Goal: Check status: Check status

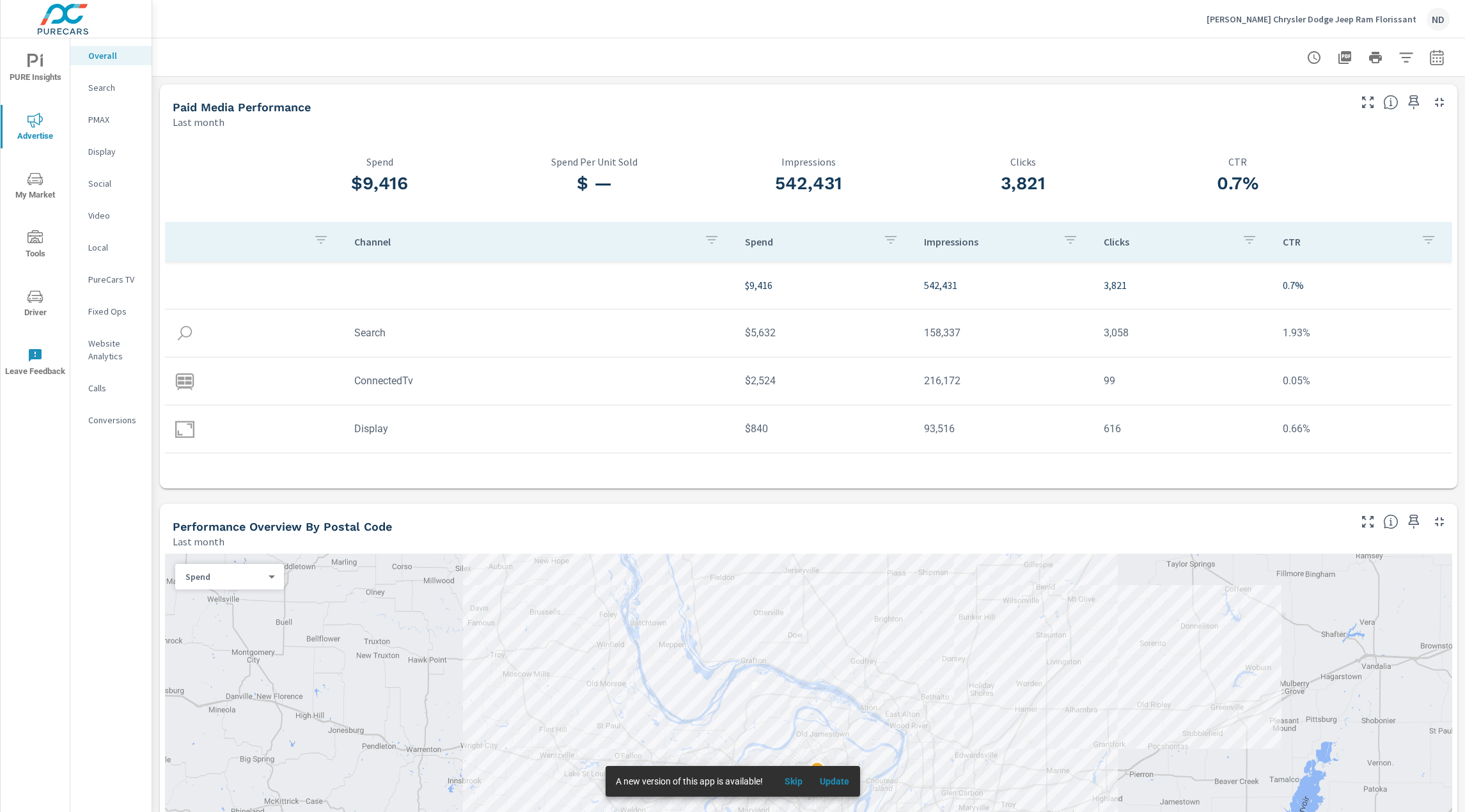
click at [1433, 61] on icon "button" at bounding box center [1437, 59] width 9 height 5
click at [1300, 106] on select "Custom [DATE] Last week Last 7 days Last 14 days Last 30 days Last 45 days Last…" at bounding box center [1325, 111] width 128 height 26
click at [1261, 99] on select "Custom [DATE] Last week Last 7 days Last 14 days Last 30 days Last 45 days Last…" at bounding box center [1325, 111] width 128 height 26
select select "Month to date"
click at [1273, 176] on span "Apply" at bounding box center [1297, 181] width 53 height 12
